Goal: Book appointment/travel/reservation

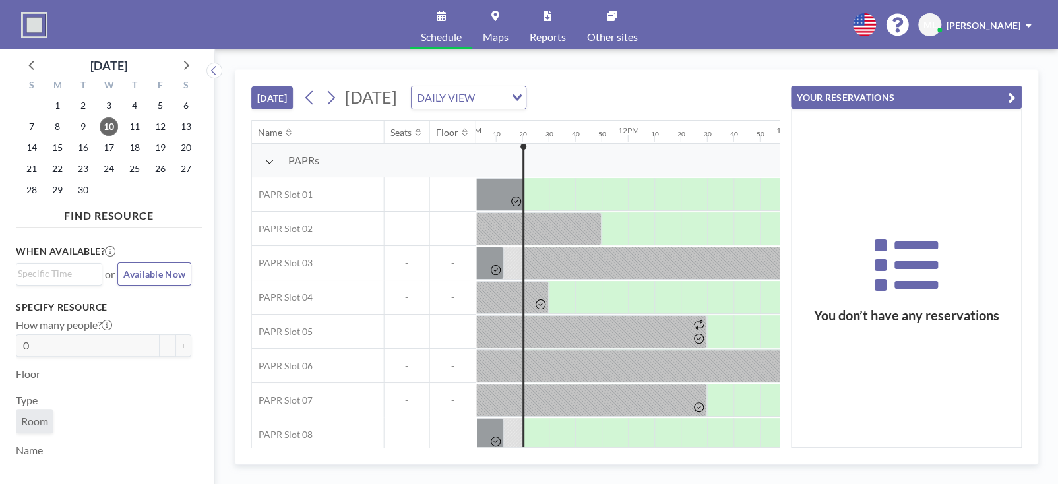
scroll to position [0, 1767]
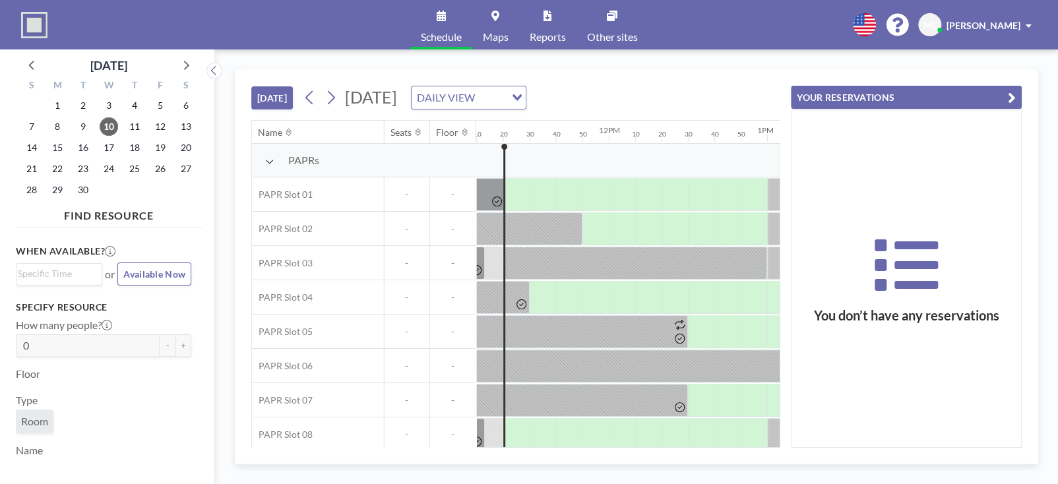
click at [1016, 94] on button "YOUR RESERVATIONS" at bounding box center [906, 97] width 231 height 23
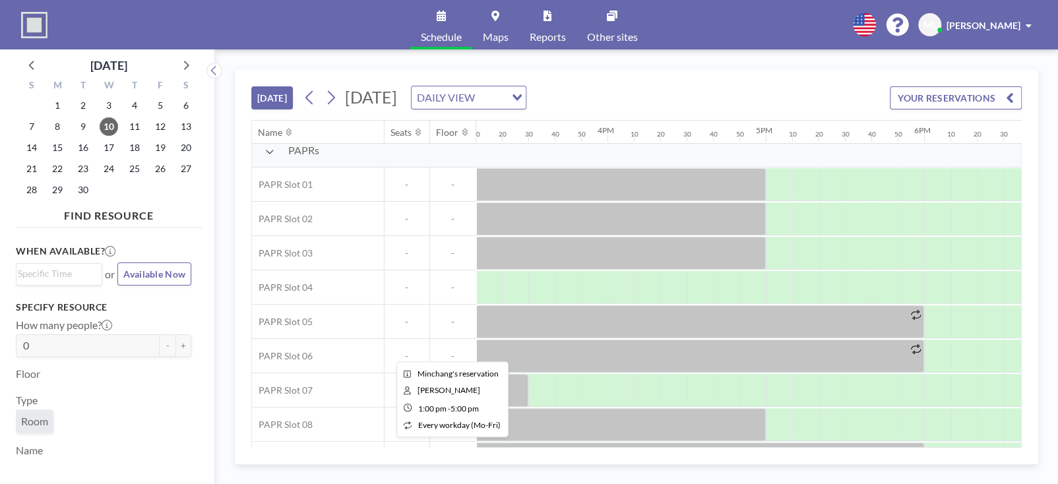
scroll to position [0, 2401]
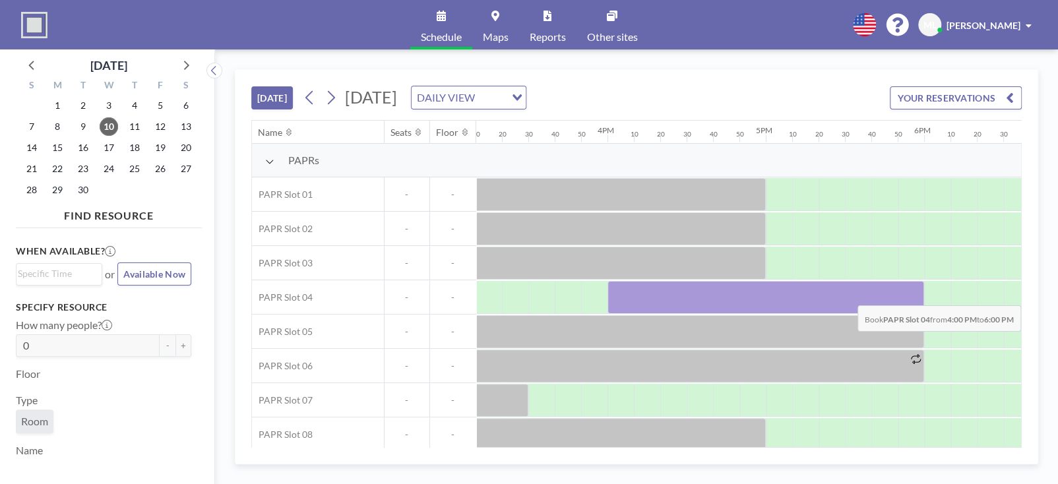
drag, startPoint x: 617, startPoint y: 295, endPoint x: 904, endPoint y: 295, distance: 287.5
click at [904, 295] on div at bounding box center [765, 297] width 317 height 33
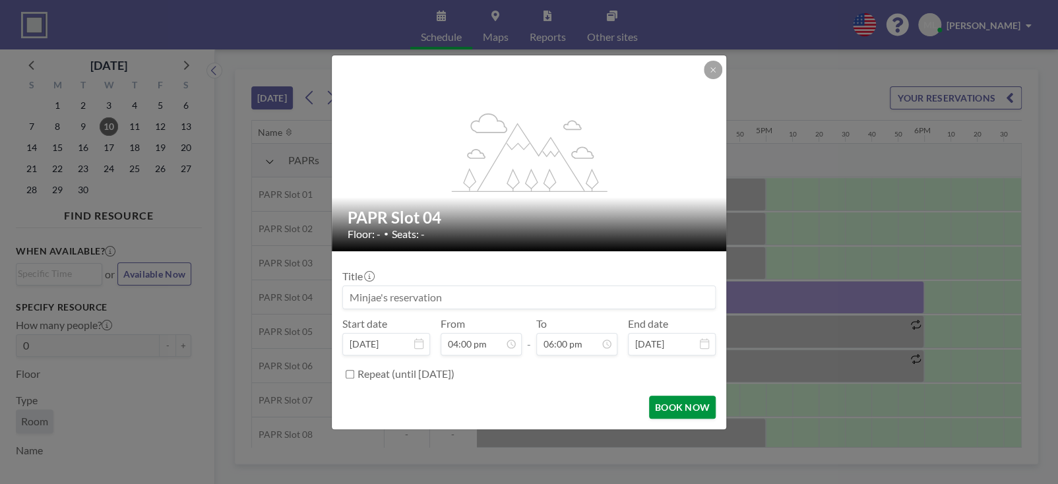
click at [667, 408] on button "BOOK NOW" at bounding box center [682, 407] width 67 height 23
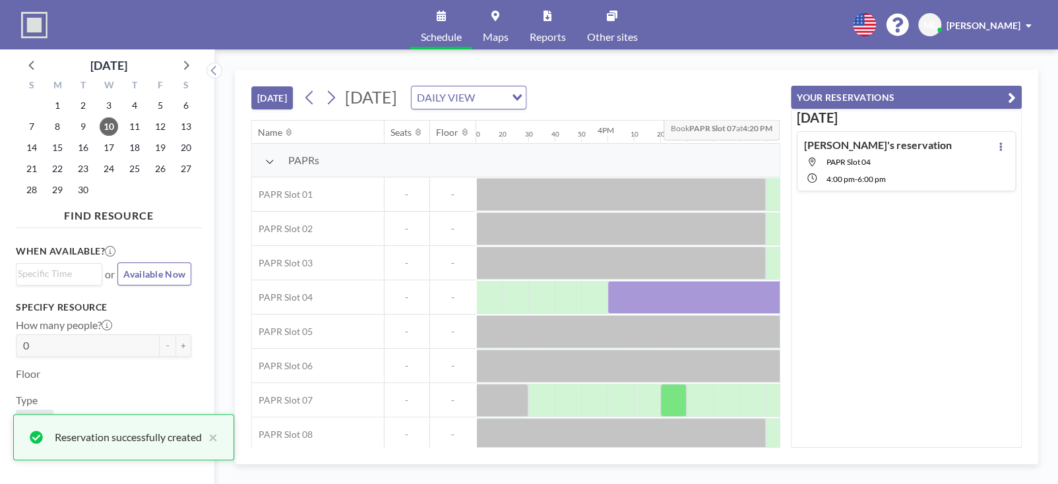
click at [1010, 94] on icon "button" at bounding box center [1012, 98] width 8 height 16
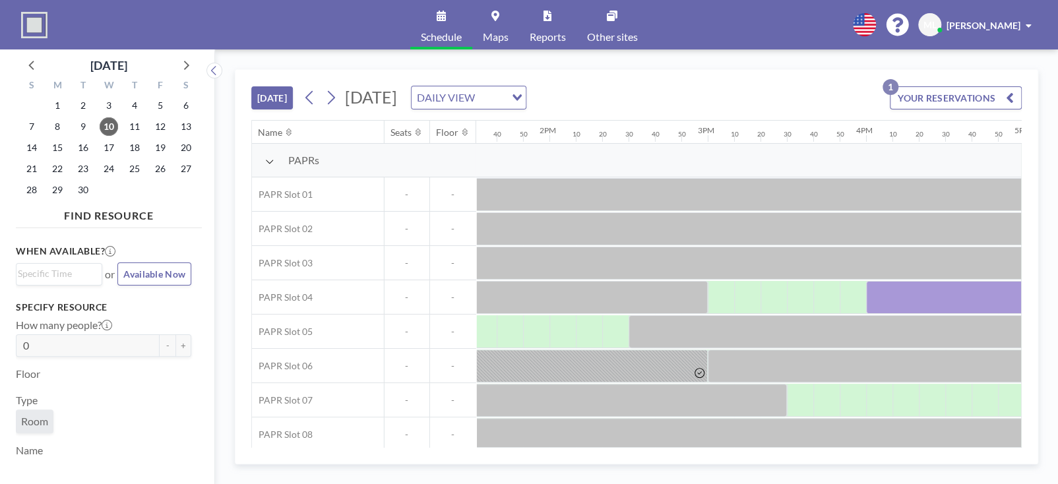
scroll to position [0, 2063]
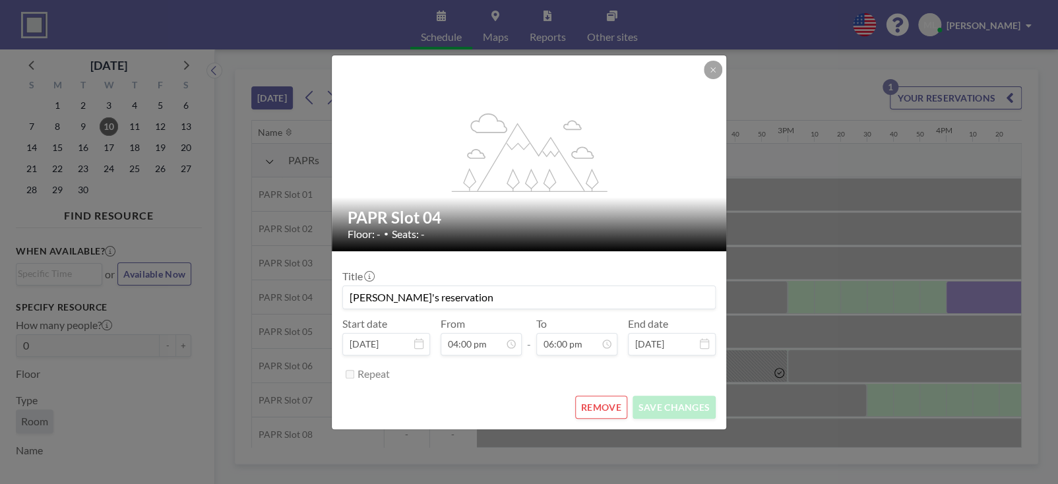
click at [609, 404] on button "REMOVE" at bounding box center [601, 407] width 52 height 23
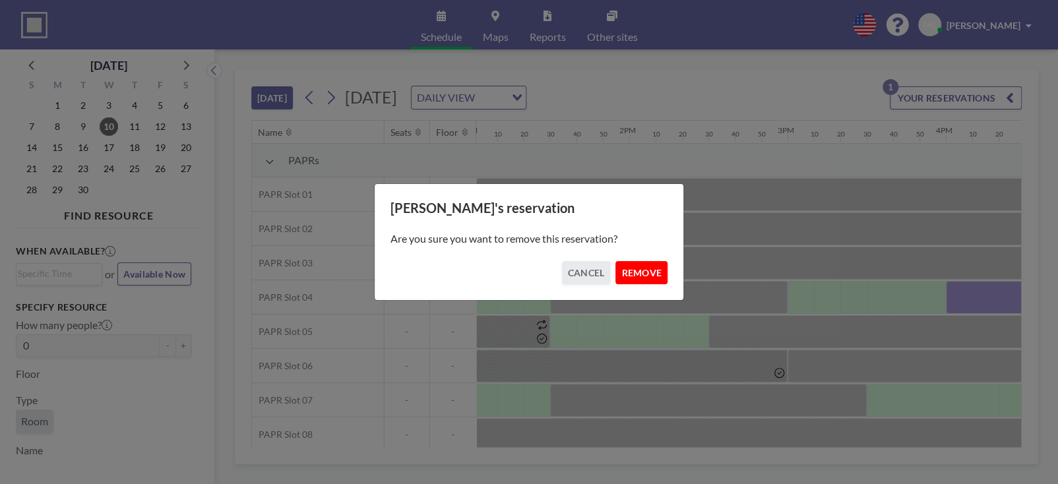
click at [640, 278] on button "REMOVE" at bounding box center [641, 272] width 52 height 23
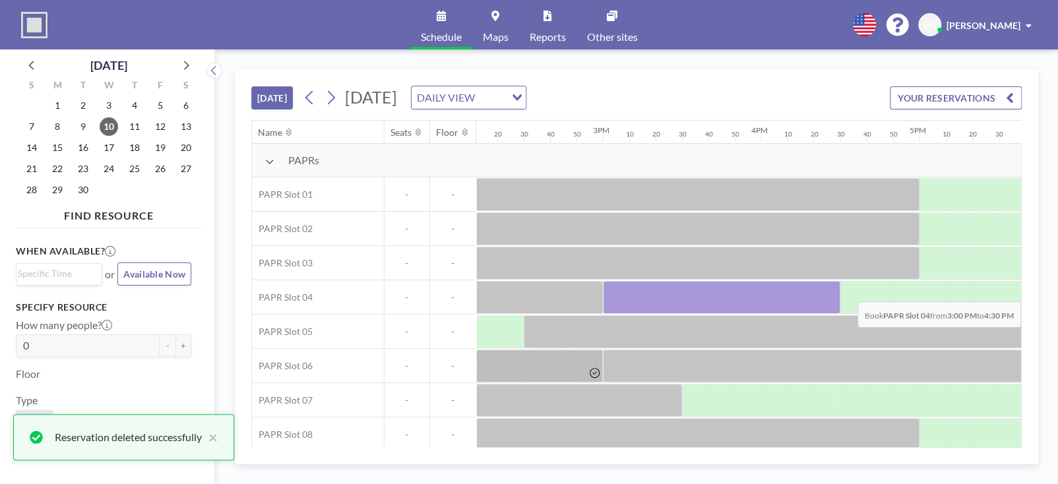
scroll to position [0, 2572]
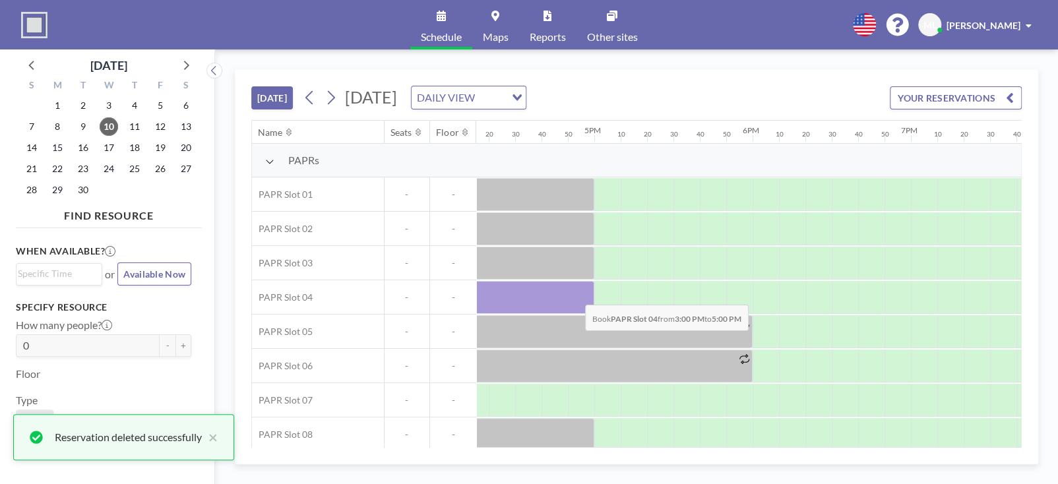
drag, startPoint x: 799, startPoint y: 291, endPoint x: 574, endPoint y: 294, distance: 224.2
click at [574, 294] on div at bounding box center [436, 297] width 317 height 33
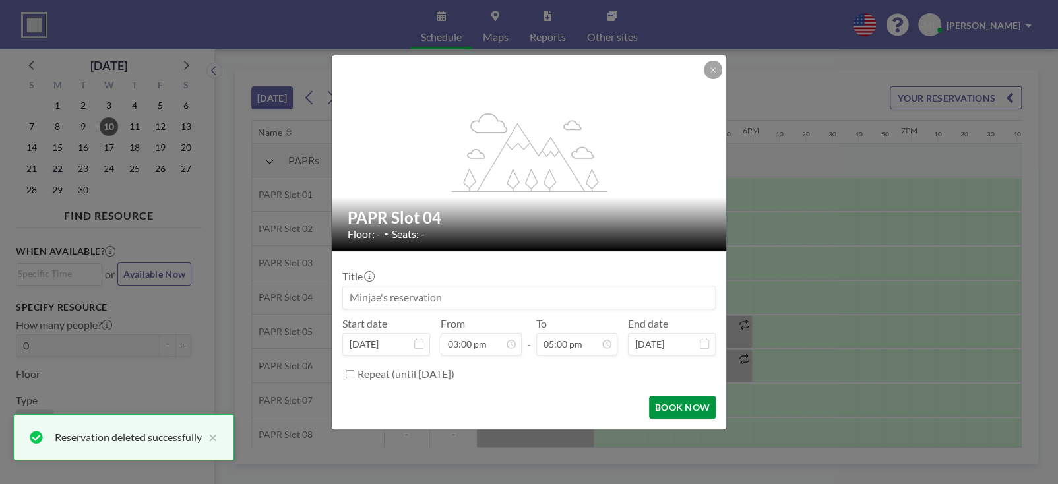
scroll to position [2392, 0]
click at [680, 402] on button "BOOK NOW" at bounding box center [682, 407] width 67 height 23
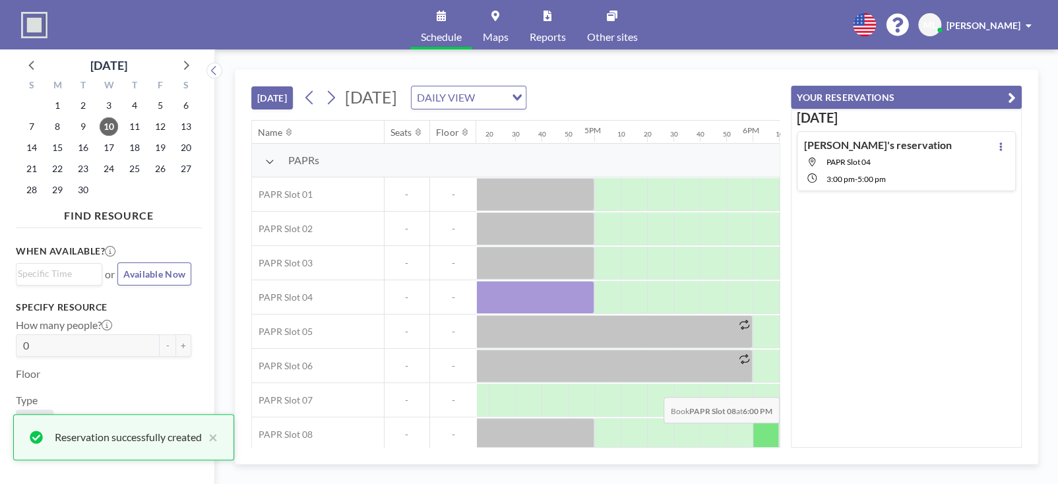
scroll to position [0, 0]
click at [1009, 94] on icon "button" at bounding box center [1012, 98] width 8 height 16
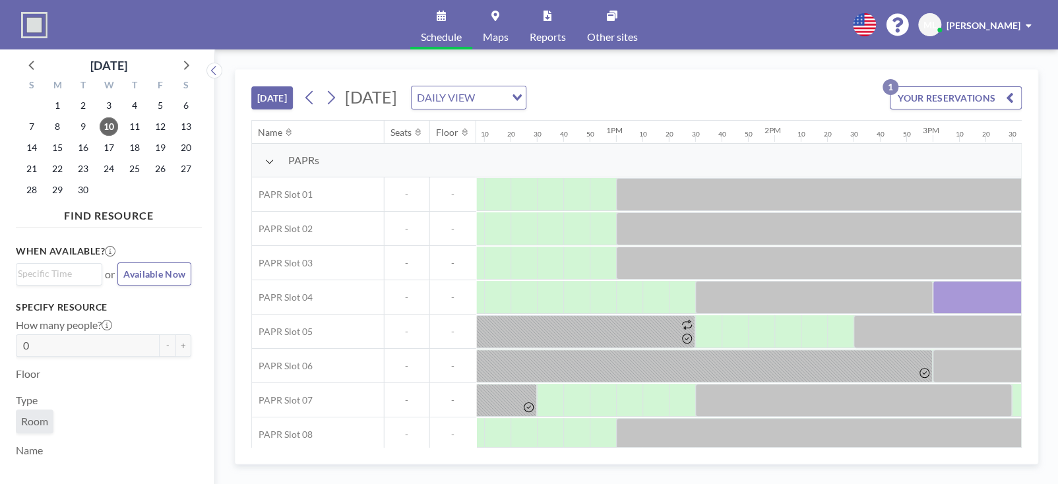
scroll to position [0, 1920]
